Goal: Task Accomplishment & Management: Manage account settings

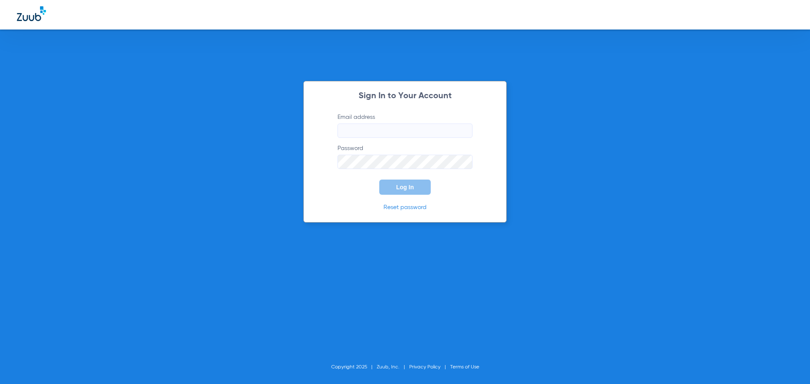
type input "[EMAIL_ADDRESS][DOMAIN_NAME]"
click at [401, 196] on div "Sign In to Your Account Email address cnoble@mydental.org Password Log In Reset…" at bounding box center [404, 152] width 203 height 142
click at [396, 187] on span "Log In" at bounding box center [405, 187] width 18 height 7
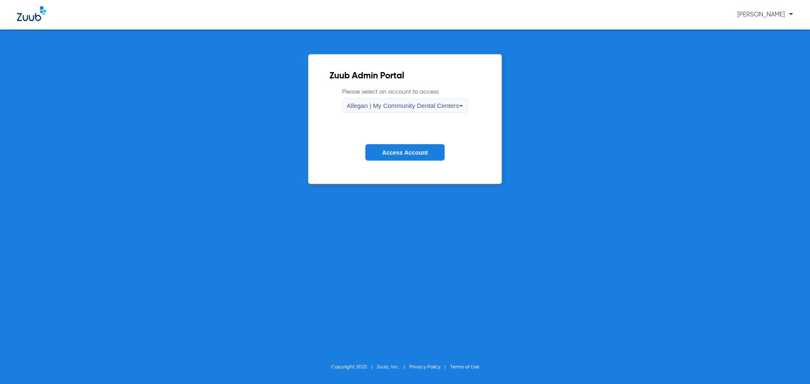
click at [366, 108] on span "Allegan | My Community Dental Centers" at bounding box center [403, 105] width 113 height 7
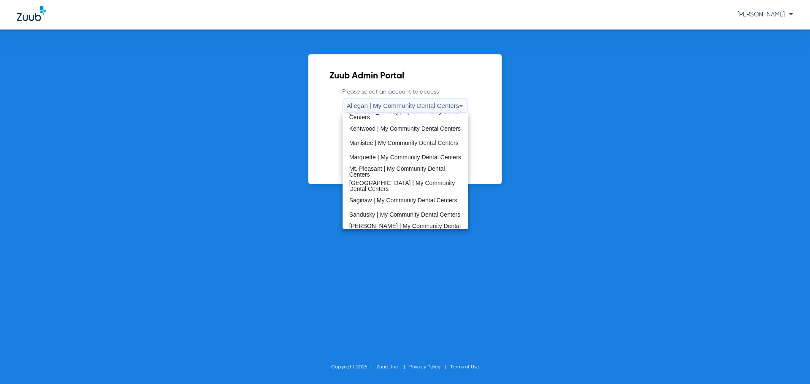
scroll to position [253, 0]
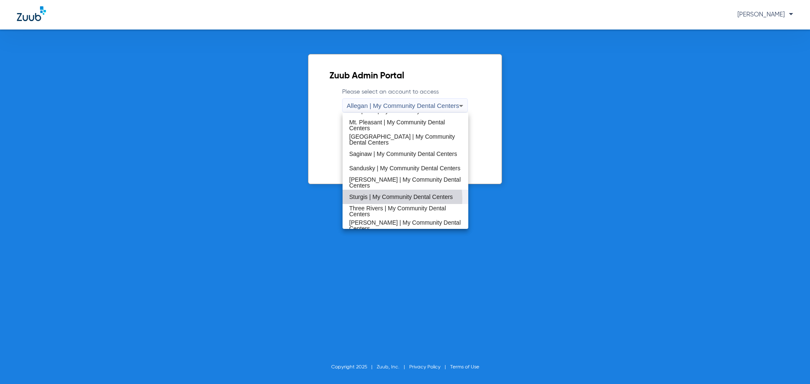
click at [390, 199] on span "Sturgis | My Community Dental Centers" at bounding box center [401, 197] width 104 height 6
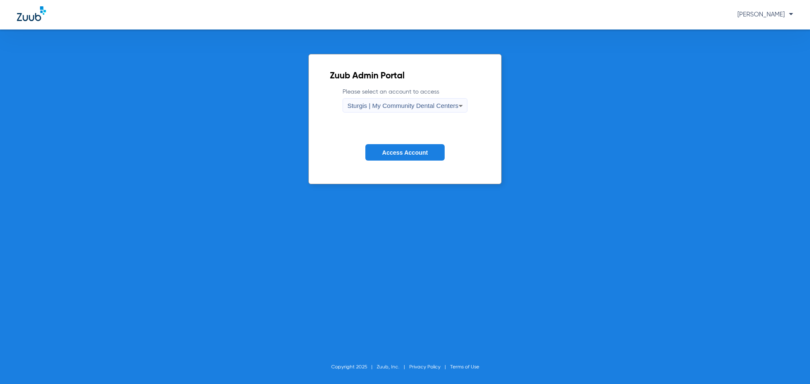
click at [385, 154] on span "Access Account" at bounding box center [405, 152] width 46 height 7
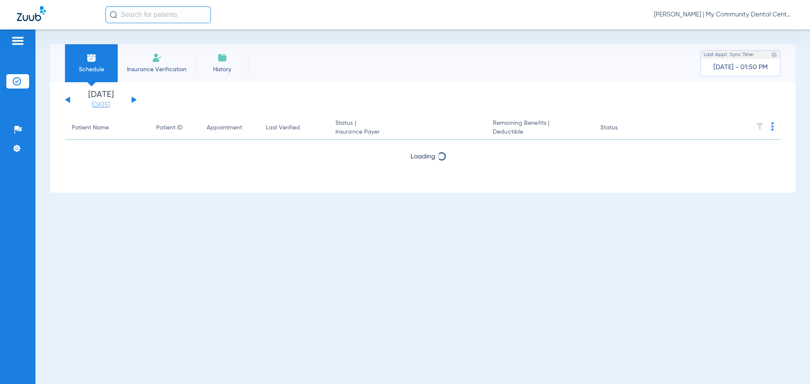
click at [100, 106] on link "08-18-2025" at bounding box center [101, 105] width 51 height 8
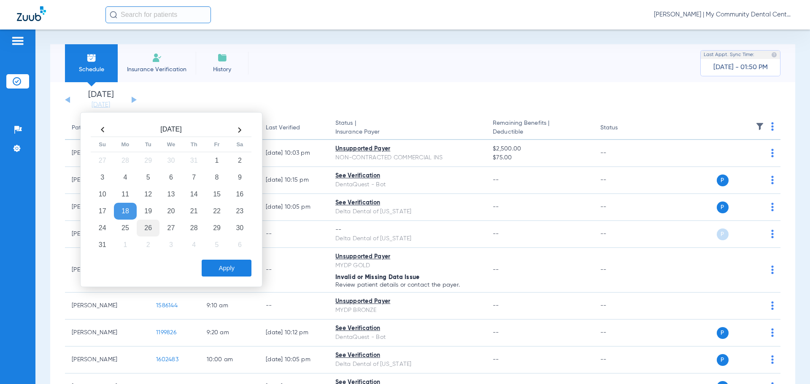
click at [154, 228] on td "26" at bounding box center [148, 228] width 23 height 17
click at [219, 269] on button "Apply" at bounding box center [227, 268] width 50 height 17
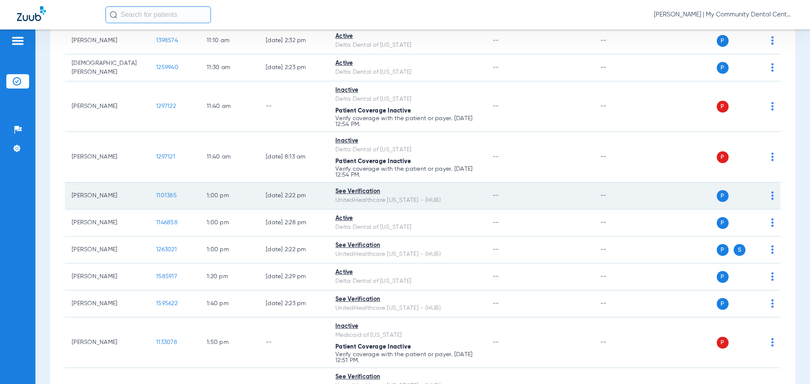
scroll to position [506, 0]
